Goal: Information Seeking & Learning: Learn about a topic

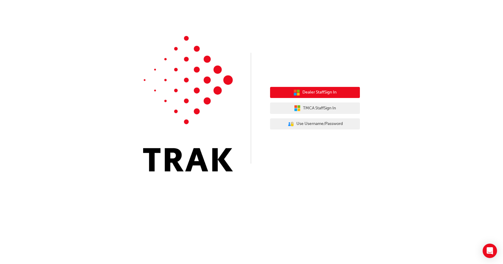
click at [308, 92] on span "Dealer Staff Sign In" at bounding box center [319, 92] width 34 height 7
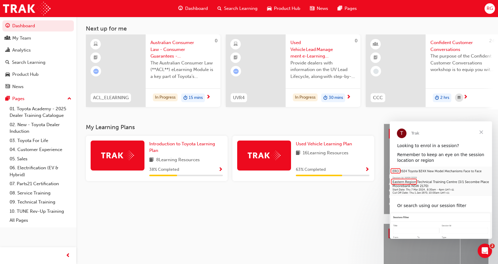
scroll to position [30, 0]
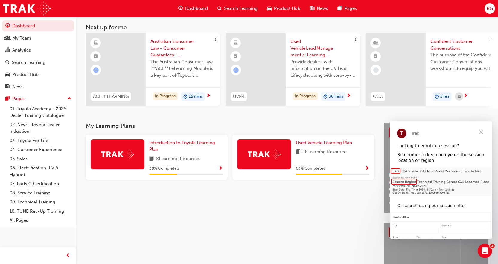
click at [368, 169] on span "Show Progress" at bounding box center [367, 168] width 4 height 5
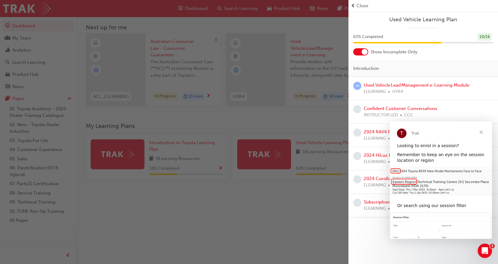
click at [481, 131] on span "Close" at bounding box center [482, 132] width 22 height 22
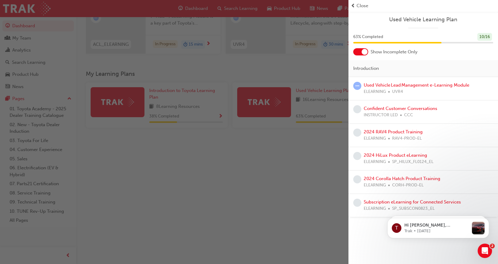
scroll to position [90, 0]
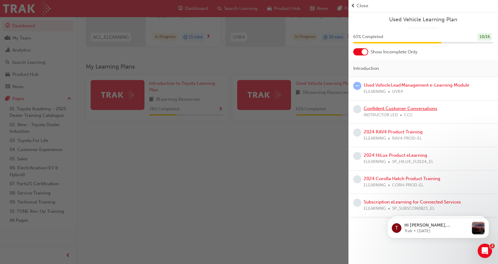
click at [387, 107] on link "Confident Customer Conversations" at bounding box center [401, 108] width 74 height 5
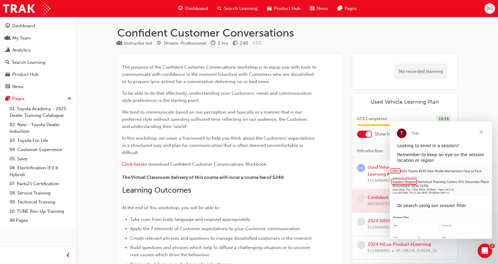
click at [481, 131] on span "Close" at bounding box center [482, 132] width 22 height 22
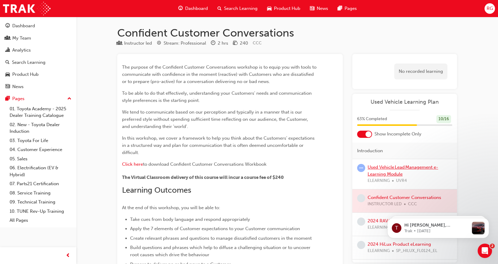
click at [397, 168] on link "Used Vehicle Lead Management e-Learning Module" at bounding box center [403, 170] width 71 height 12
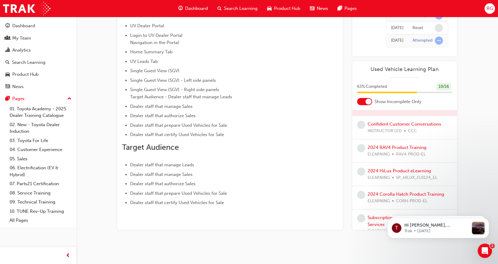
scroll to position [51, 0]
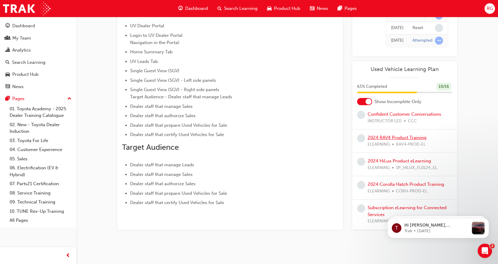
click at [387, 137] on link "2024 RAV4 Product Training" at bounding box center [397, 137] width 59 height 5
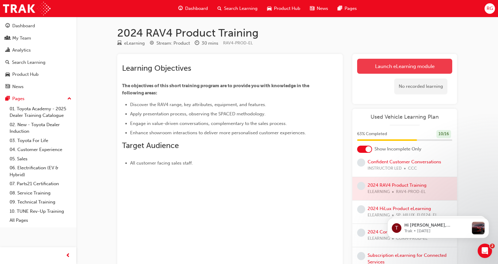
click at [405, 67] on link "Launch eLearning module" at bounding box center [404, 66] width 95 height 15
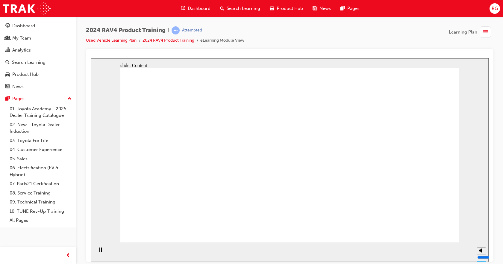
drag, startPoint x: 366, startPoint y: 85, endPoint x: 366, endPoint y: 111, distance: 26.6
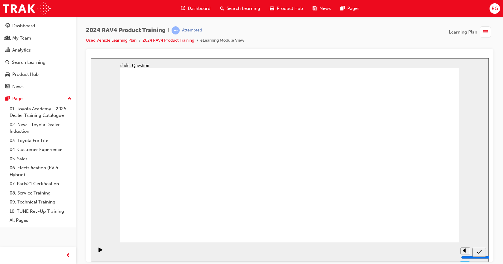
radio input "true"
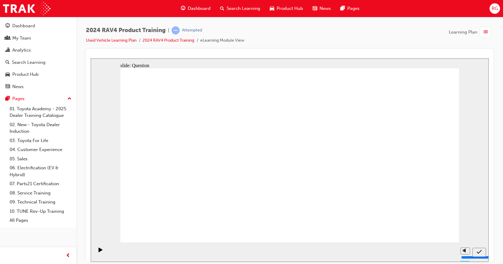
radio input "true"
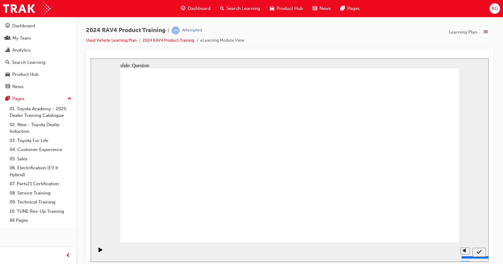
radio input "true"
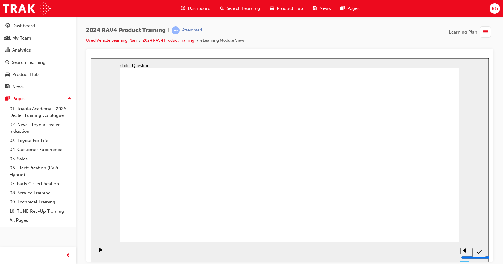
drag, startPoint x: 306, startPoint y: 197, endPoint x: 256, endPoint y: 145, distance: 72.6
drag, startPoint x: 251, startPoint y: 137, endPoint x: 317, endPoint y: 196, distance: 88.8
drag, startPoint x: 182, startPoint y: 135, endPoint x: 193, endPoint y: 195, distance: 60.5
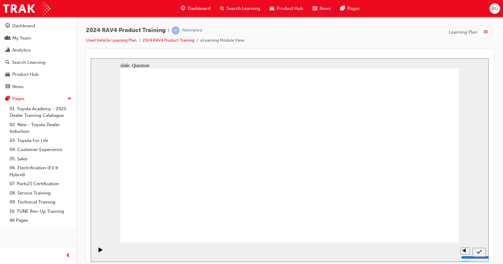
drag, startPoint x: 315, startPoint y: 190, endPoint x: 380, endPoint y: 189, distance: 64.9
drag, startPoint x: 187, startPoint y: 194, endPoint x: 191, endPoint y: 194, distance: 3.6
drag, startPoint x: 379, startPoint y: 142, endPoint x: 227, endPoint y: 201, distance: 163.0
drag, startPoint x: 308, startPoint y: 151, endPoint x: 303, endPoint y: 211, distance: 60.1
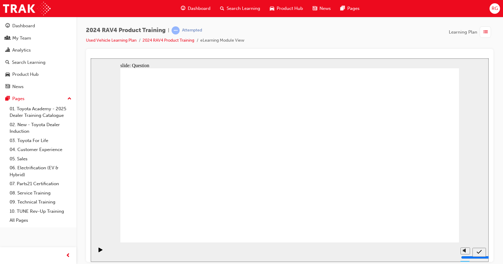
radio input "true"
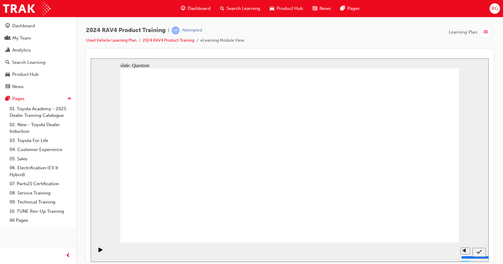
radio input "true"
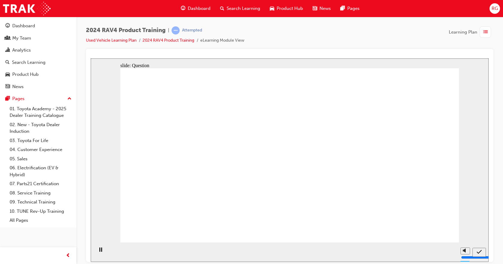
radio input "true"
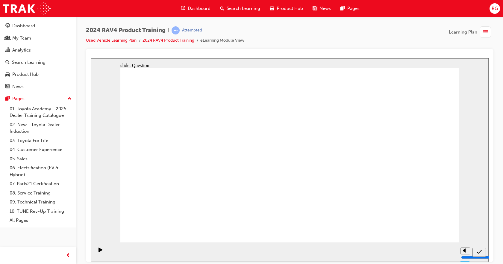
radio input "true"
drag, startPoint x: 287, startPoint y: 159, endPoint x: 183, endPoint y: 201, distance: 112.4
drag, startPoint x: 251, startPoint y: 141, endPoint x: 317, endPoint y: 202, distance: 89.8
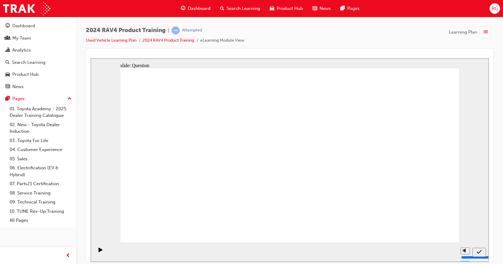
drag, startPoint x: 342, startPoint y: 169, endPoint x: 259, endPoint y: 208, distance: 91.5
drag, startPoint x: 193, startPoint y: 142, endPoint x: 376, endPoint y: 196, distance: 191.5
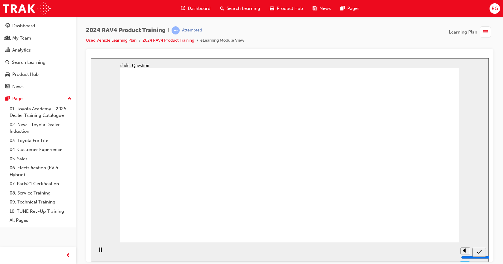
radio input "true"
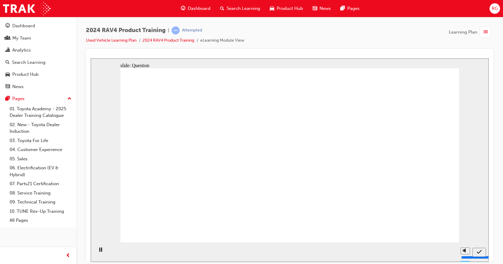
radio input "true"
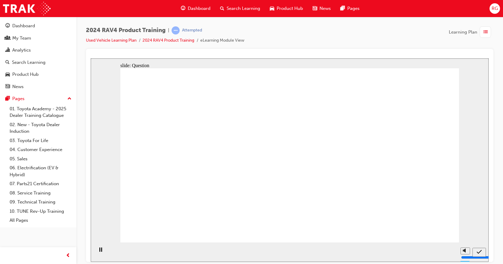
radio input "true"
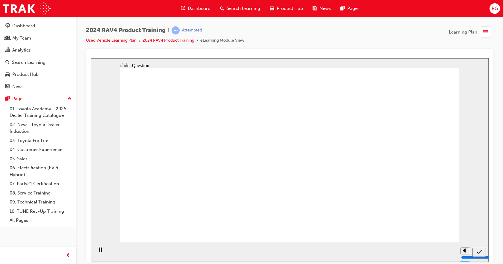
drag, startPoint x: 387, startPoint y: 143, endPoint x: 244, endPoint y: 200, distance: 155.0
drag, startPoint x: 265, startPoint y: 150, endPoint x: 383, endPoint y: 205, distance: 129.8
drag, startPoint x: 189, startPoint y: 142, endPoint x: 326, endPoint y: 201, distance: 149.7
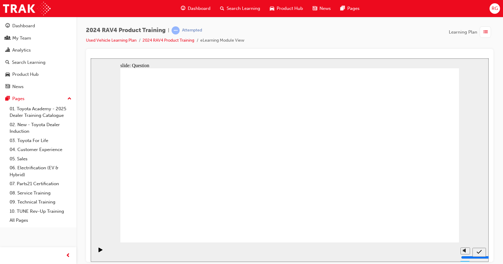
drag, startPoint x: 296, startPoint y: 153, endPoint x: 193, endPoint y: 199, distance: 112.2
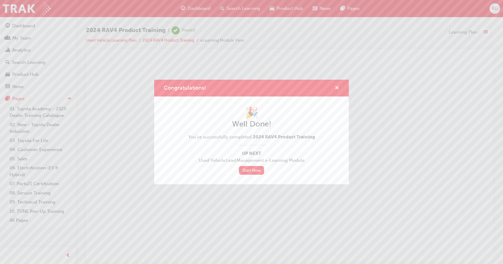
click at [336, 88] on span "cross-icon" at bounding box center [336, 88] width 4 height 5
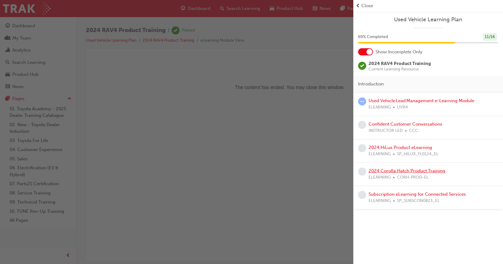
click at [391, 168] on link "2024 Corolla Hatch Product Training" at bounding box center [406, 170] width 77 height 5
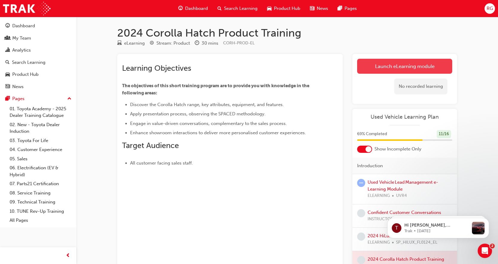
click at [400, 66] on link "Launch eLearning module" at bounding box center [404, 66] width 95 height 15
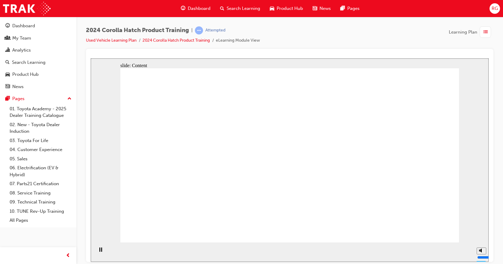
drag, startPoint x: 170, startPoint y: 165, endPoint x: 200, endPoint y: 174, distance: 31.0
drag, startPoint x: 204, startPoint y: 174, endPoint x: 204, endPoint y: 158, distance: 15.9
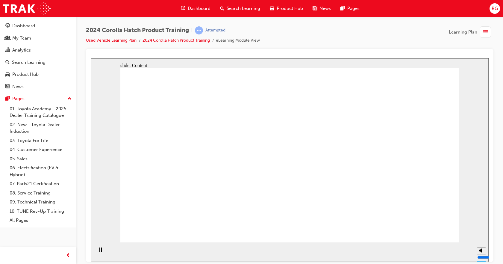
drag, startPoint x: 206, startPoint y: 153, endPoint x: 207, endPoint y: 140, distance: 13.2
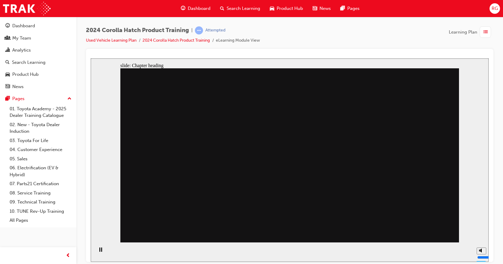
drag, startPoint x: 299, startPoint y: 127, endPoint x: 295, endPoint y: 150, distance: 23.5
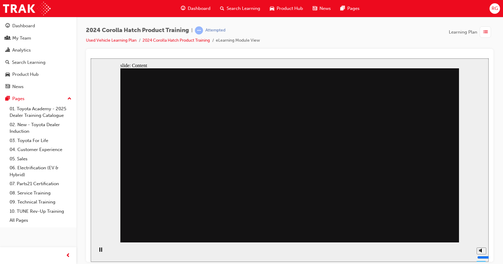
drag, startPoint x: 293, startPoint y: 173, endPoint x: 332, endPoint y: 147, distance: 46.7
drag, startPoint x: 369, startPoint y: 123, endPoint x: 364, endPoint y: 149, distance: 27.0
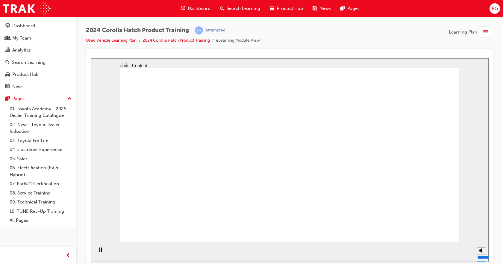
drag, startPoint x: 188, startPoint y: 145, endPoint x: 202, endPoint y: 140, distance: 15.1
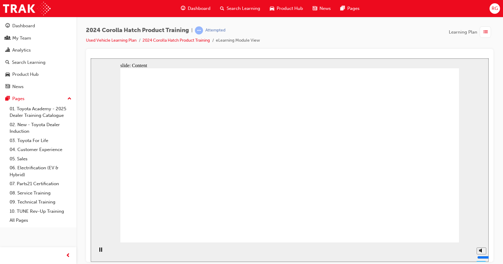
drag, startPoint x: 212, startPoint y: 146, endPoint x: 209, endPoint y: 148, distance: 3.9
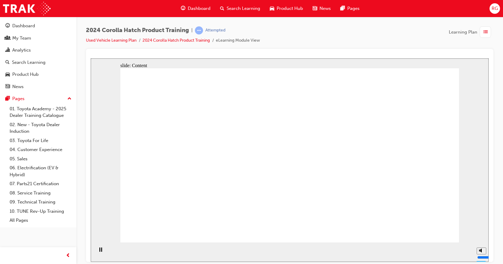
drag, startPoint x: 195, startPoint y: 121, endPoint x: 221, endPoint y: 130, distance: 26.7
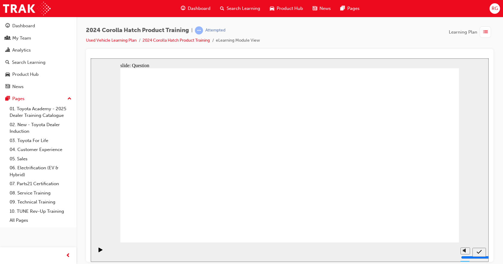
radio input "true"
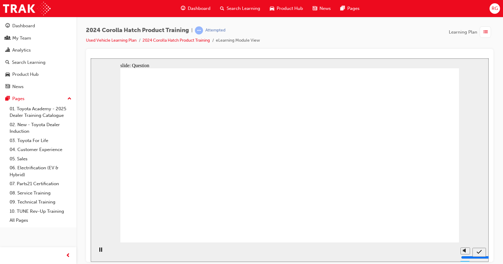
radio input "true"
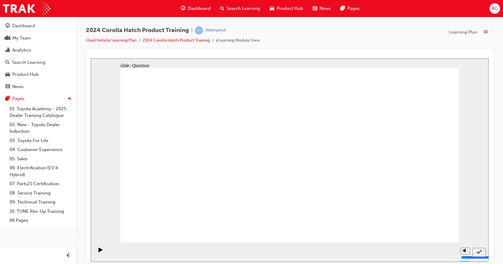
radio input "true"
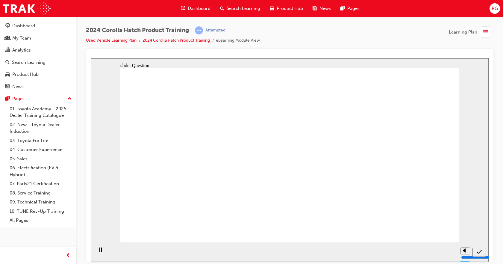
drag, startPoint x: 340, startPoint y: 147, endPoint x: 347, endPoint y: 215, distance: 68.6
drag, startPoint x: 406, startPoint y: 159, endPoint x: 393, endPoint y: 208, distance: 50.4
drag, startPoint x: 230, startPoint y: 166, endPoint x: 188, endPoint y: 202, distance: 55.2
drag, startPoint x: 355, startPoint y: 192, endPoint x: 303, endPoint y: 193, distance: 52.1
drag, startPoint x: 399, startPoint y: 167, endPoint x: 384, endPoint y: 124, distance: 45.8
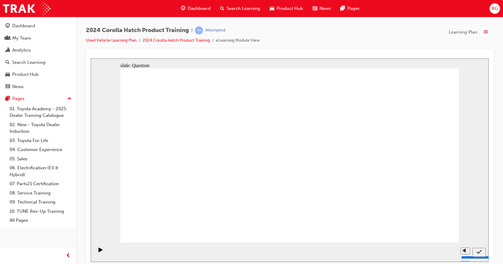
drag, startPoint x: 310, startPoint y: 157, endPoint x: 417, endPoint y: 199, distance: 114.8
drag, startPoint x: 369, startPoint y: 172, endPoint x: 386, endPoint y: 152, distance: 26.2
drag, startPoint x: 391, startPoint y: 137, endPoint x: 373, endPoint y: 194, distance: 60.4
drag, startPoint x: 176, startPoint y: 148, endPoint x: 232, endPoint y: 195, distance: 73.0
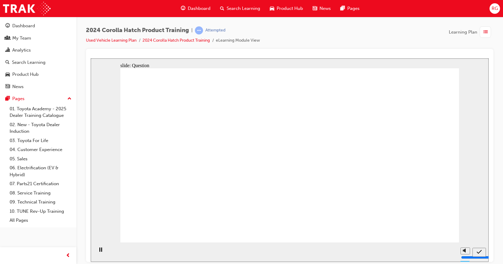
radio input "true"
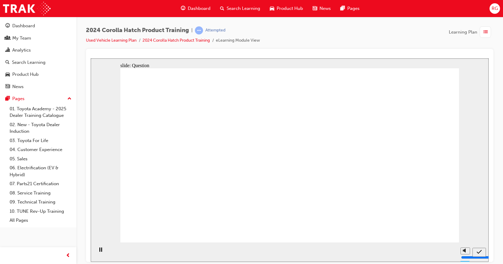
radio input "true"
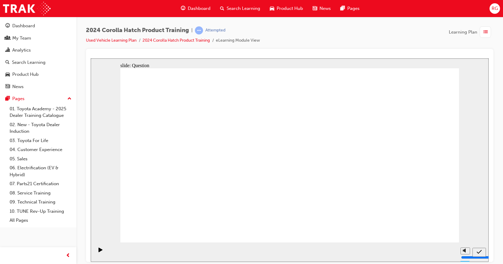
radio input "true"
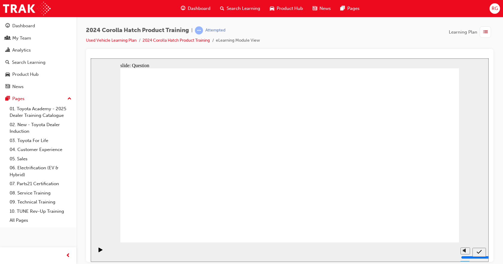
drag, startPoint x: 224, startPoint y: 155, endPoint x: 171, endPoint y: 194, distance: 66.8
drag, startPoint x: 182, startPoint y: 148, endPoint x: 231, endPoint y: 200, distance: 72.0
drag, startPoint x: 358, startPoint y: 146, endPoint x: 287, endPoint y: 199, distance: 88.3
drag, startPoint x: 413, startPoint y: 150, endPoint x: 416, endPoint y: 202, distance: 52.2
drag, startPoint x: 305, startPoint y: 153, endPoint x: 354, endPoint y: 204, distance: 71.1
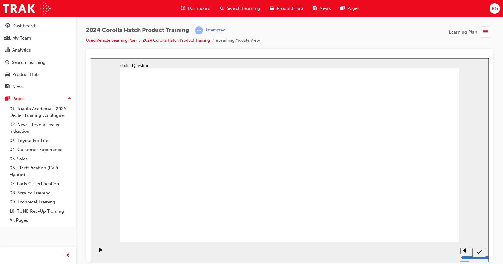
radio input "true"
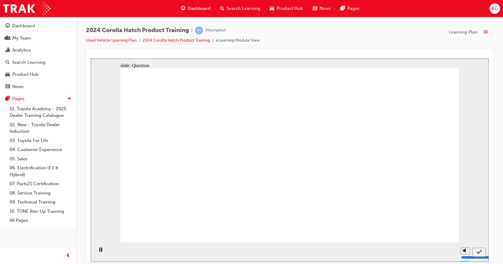
radio input "true"
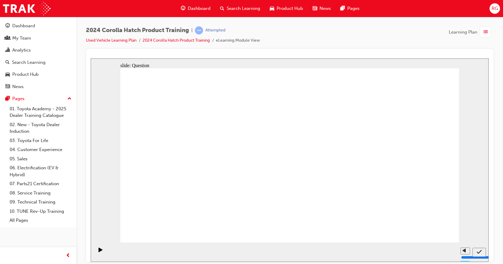
radio input "true"
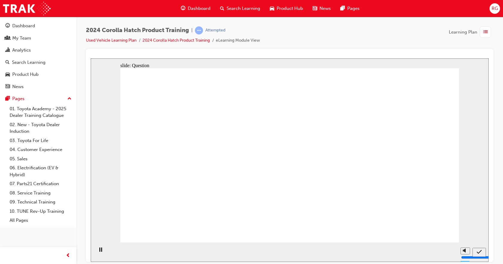
radio input "true"
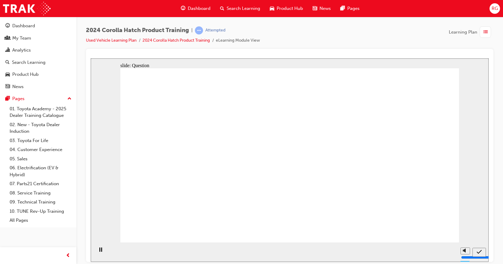
drag, startPoint x: 401, startPoint y: 145, endPoint x: 414, endPoint y: 180, distance: 36.7
drag, startPoint x: 361, startPoint y: 185, endPoint x: 363, endPoint y: 197, distance: 11.4
drag, startPoint x: 340, startPoint y: 155, endPoint x: 341, endPoint y: 198, distance: 43.4
drag, startPoint x: 292, startPoint y: 160, endPoint x: 292, endPoint y: 191, distance: 30.5
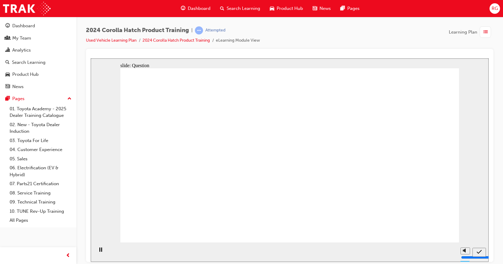
drag, startPoint x: 234, startPoint y: 170, endPoint x: 236, endPoint y: 193, distance: 23.4
drag, startPoint x: 185, startPoint y: 185, endPoint x: 189, endPoint y: 198, distance: 14.3
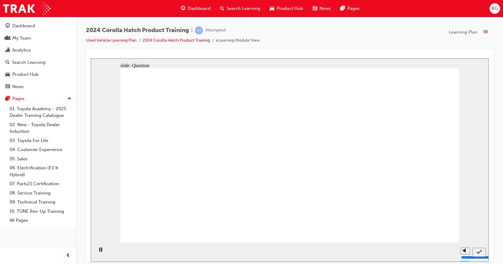
radio input "true"
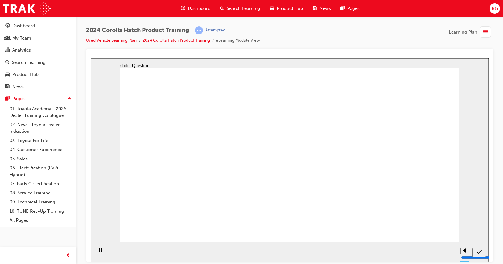
radio input "true"
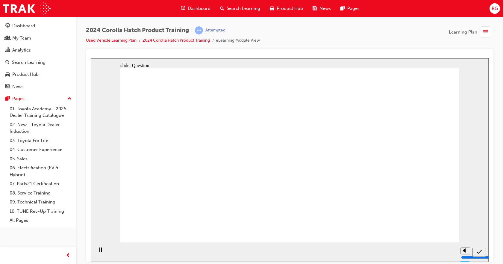
radio input "true"
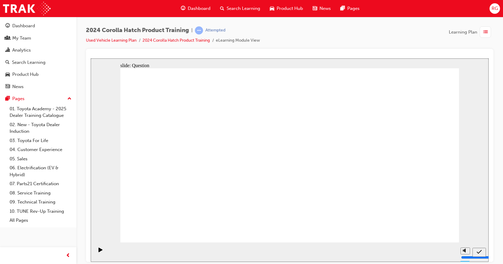
drag, startPoint x: 355, startPoint y: 152, endPoint x: 295, endPoint y: 203, distance: 78.1
drag, startPoint x: 315, startPoint y: 158, endPoint x: 339, endPoint y: 194, distance: 42.7
drag, startPoint x: 421, startPoint y: 156, endPoint x: 422, endPoint y: 193, distance: 36.8
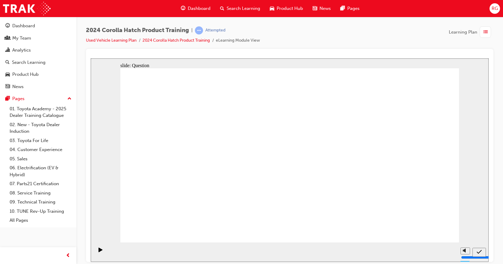
drag, startPoint x: 236, startPoint y: 172, endPoint x: 237, endPoint y: 204, distance: 32.0
drag, startPoint x: 185, startPoint y: 158, endPoint x: 190, endPoint y: 201, distance: 42.7
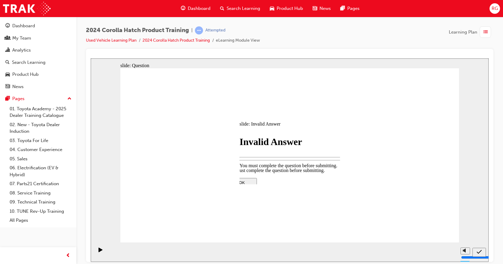
drag, startPoint x: 296, startPoint y: 170, endPoint x: 300, endPoint y: 168, distance: 4.5
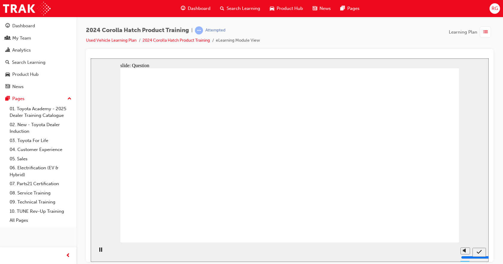
radio input "true"
drag, startPoint x: 387, startPoint y: 137, endPoint x: 392, endPoint y: 150, distance: 13.7
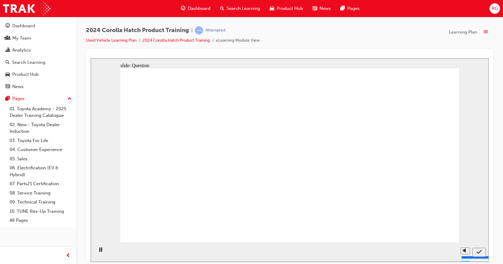
radio input "true"
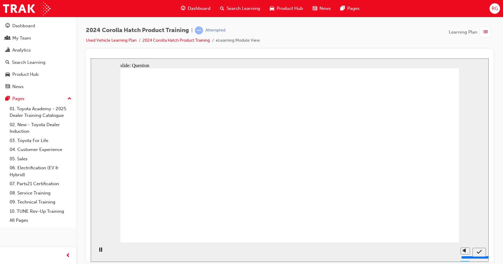
radio input "true"
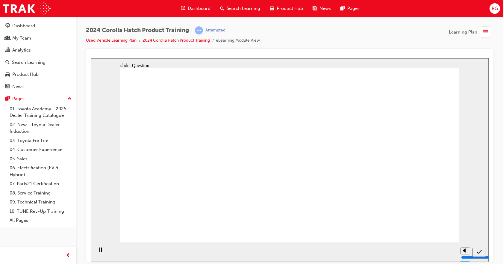
radio input "false"
radio input "true"
drag, startPoint x: 230, startPoint y: 148, endPoint x: 175, endPoint y: 198, distance: 74.5
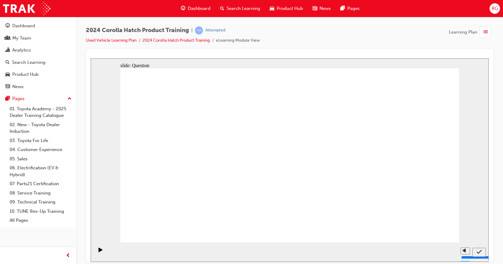
drag, startPoint x: 177, startPoint y: 155, endPoint x: 231, endPoint y: 211, distance: 78.1
drag, startPoint x: 347, startPoint y: 150, endPoint x: 289, endPoint y: 207, distance: 80.8
drag, startPoint x: 407, startPoint y: 178, endPoint x: 406, endPoint y: 160, distance: 17.7
drag, startPoint x: 406, startPoint y: 149, endPoint x: 407, endPoint y: 200, distance: 50.9
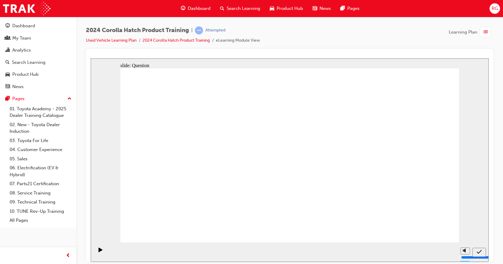
drag, startPoint x: 291, startPoint y: 145, endPoint x: 349, endPoint y: 204, distance: 82.3
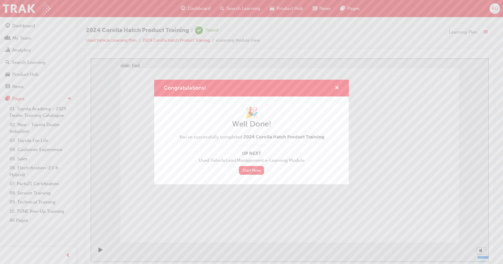
click at [336, 88] on span "cross-icon" at bounding box center [336, 88] width 4 height 5
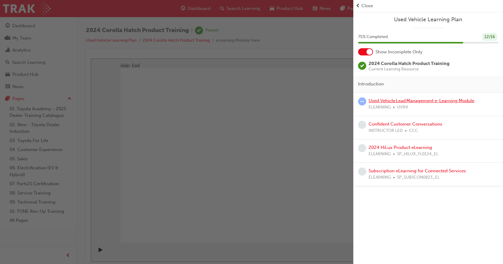
click at [398, 101] on link "Used Vehicle Lead Management e-Learning Module" at bounding box center [421, 100] width 106 height 5
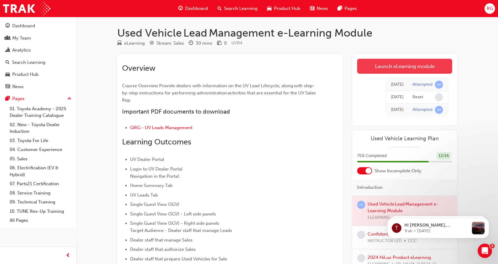
click at [400, 68] on link "Launch eLearning module" at bounding box center [404, 66] width 95 height 15
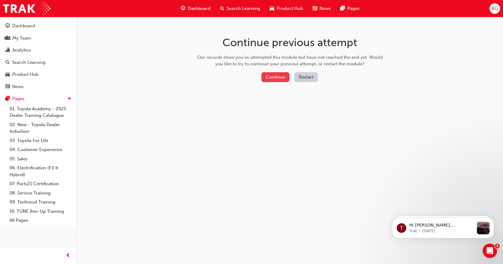
click at [282, 77] on button "Continue" at bounding box center [275, 77] width 28 height 10
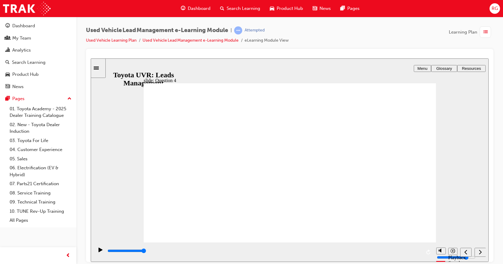
click at [102, 67] on icon "Sidebar Toggle" at bounding box center [98, 68] width 9 height 4
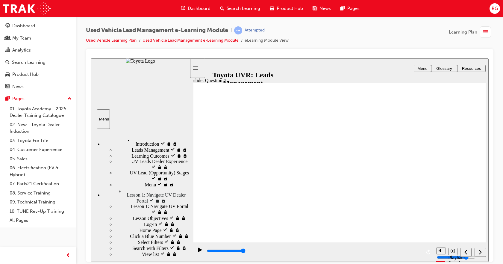
click at [140, 203] on span "Lesson 1: Navigate UV Portal" at bounding box center [159, 205] width 58 height 5
type input "9500"
